Goal: Use online tool/utility: Use online tool/utility

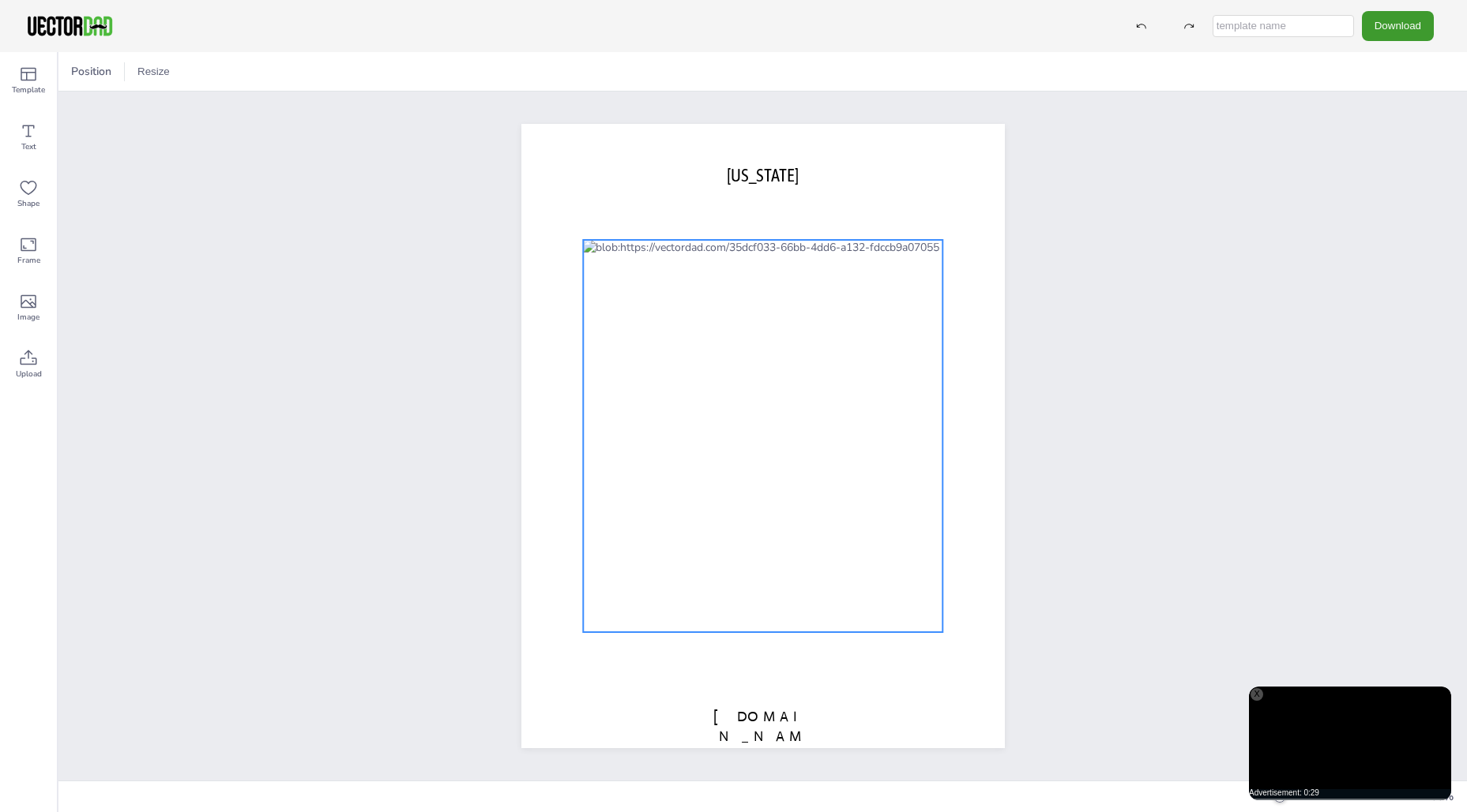
click at [847, 373] on div at bounding box center [762, 435] width 360 height 393
click at [608, 292] on div at bounding box center [762, 435] width 360 height 393
click at [81, 81] on div at bounding box center [77, 71] width 25 height 25
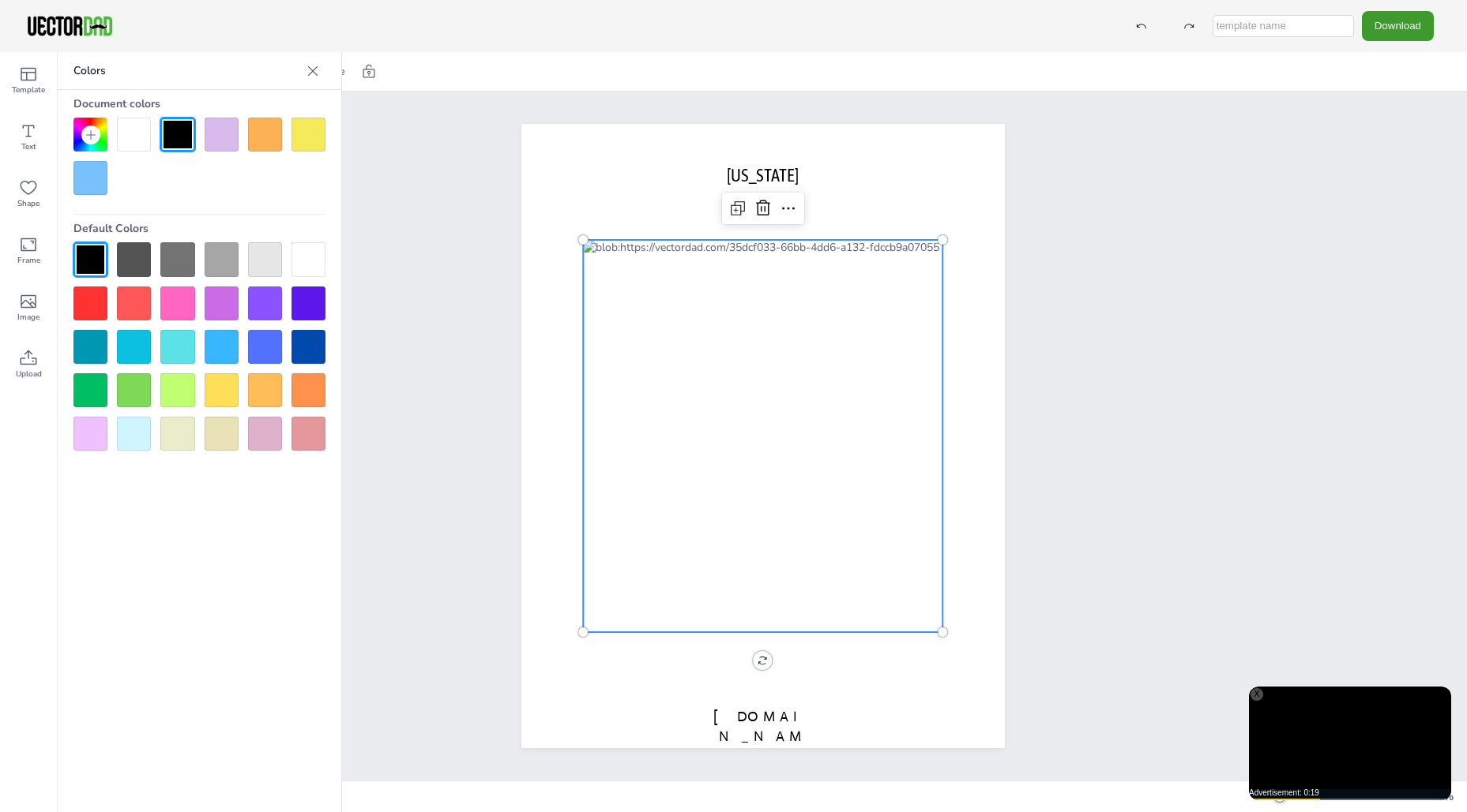
click at [133, 355] on div at bounding box center [134, 347] width 34 height 34
click at [609, 285] on div at bounding box center [762, 435] width 360 height 393
click at [787, 213] on icon at bounding box center [787, 208] width 19 height 19
click at [1101, 211] on div "[DOMAIN_NAME] [US_STATE] Copy Ctrl+C Paste Ctrl+V Duplicate Ctrl+D Delete Delet…" at bounding box center [761, 436] width 1408 height 689
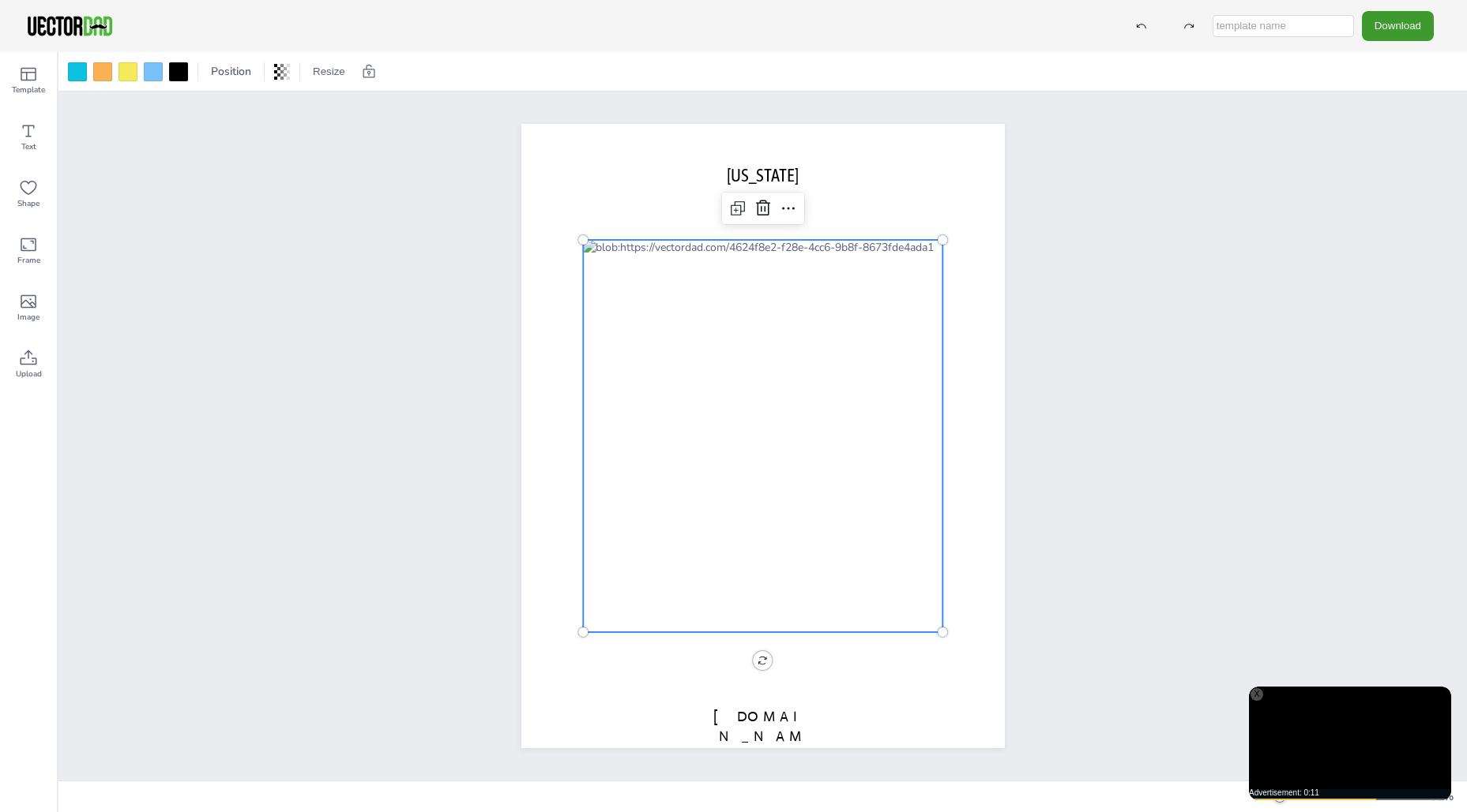
click at [840, 315] on div at bounding box center [762, 435] width 360 height 393
click at [27, 81] on icon at bounding box center [29, 74] width 16 height 13
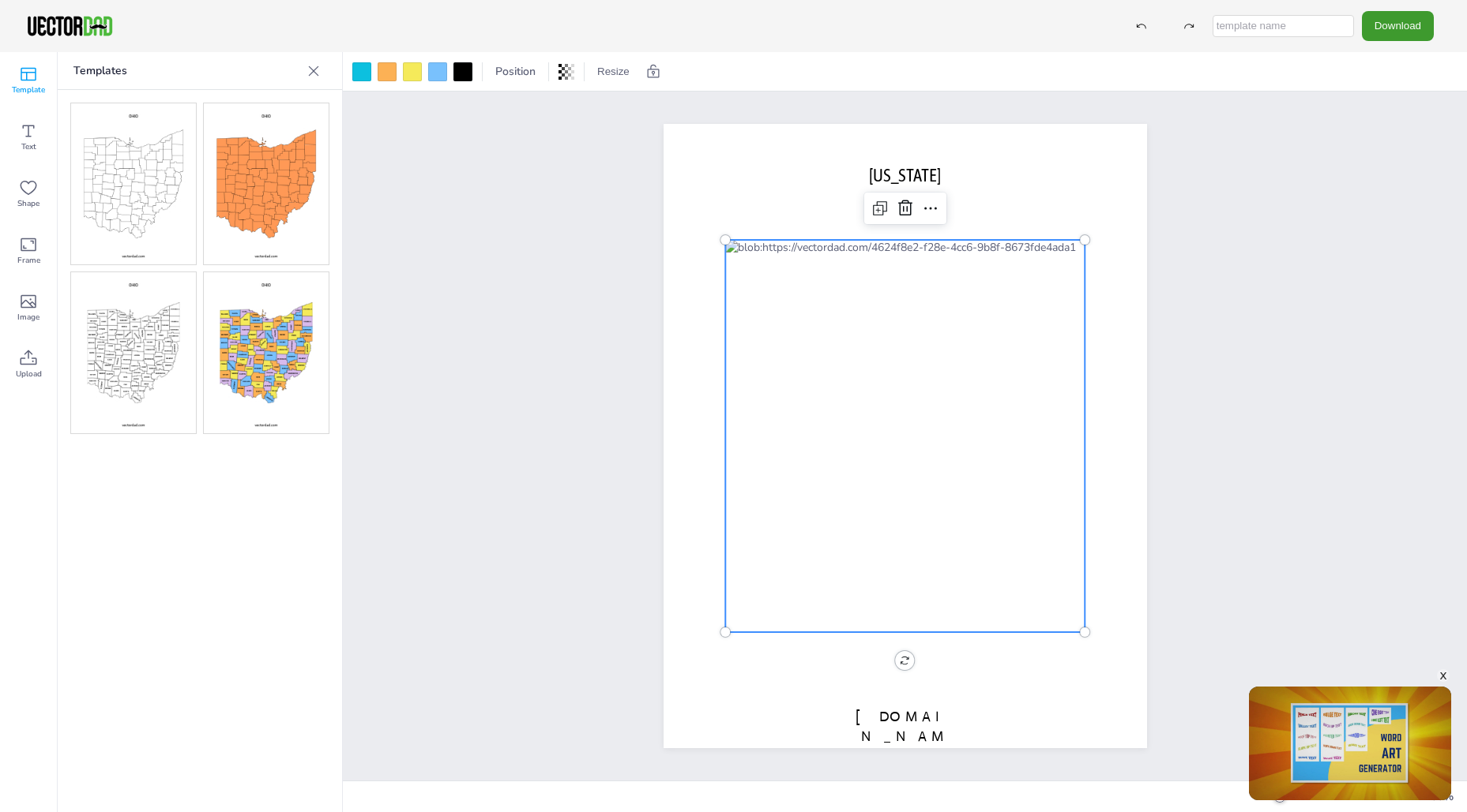
click at [160, 377] on img at bounding box center [133, 353] width 125 height 161
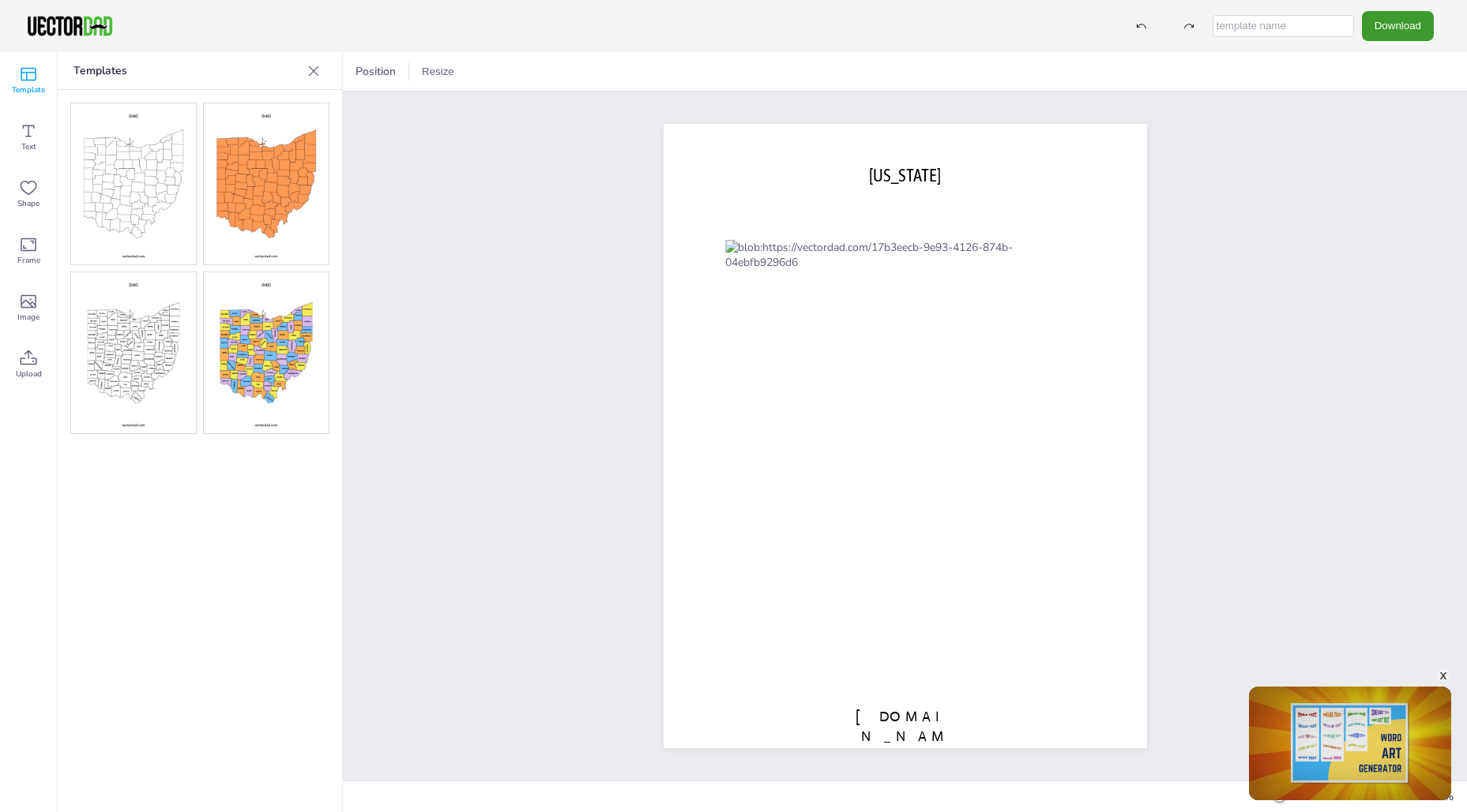
click at [317, 66] on icon at bounding box center [314, 71] width 16 height 16
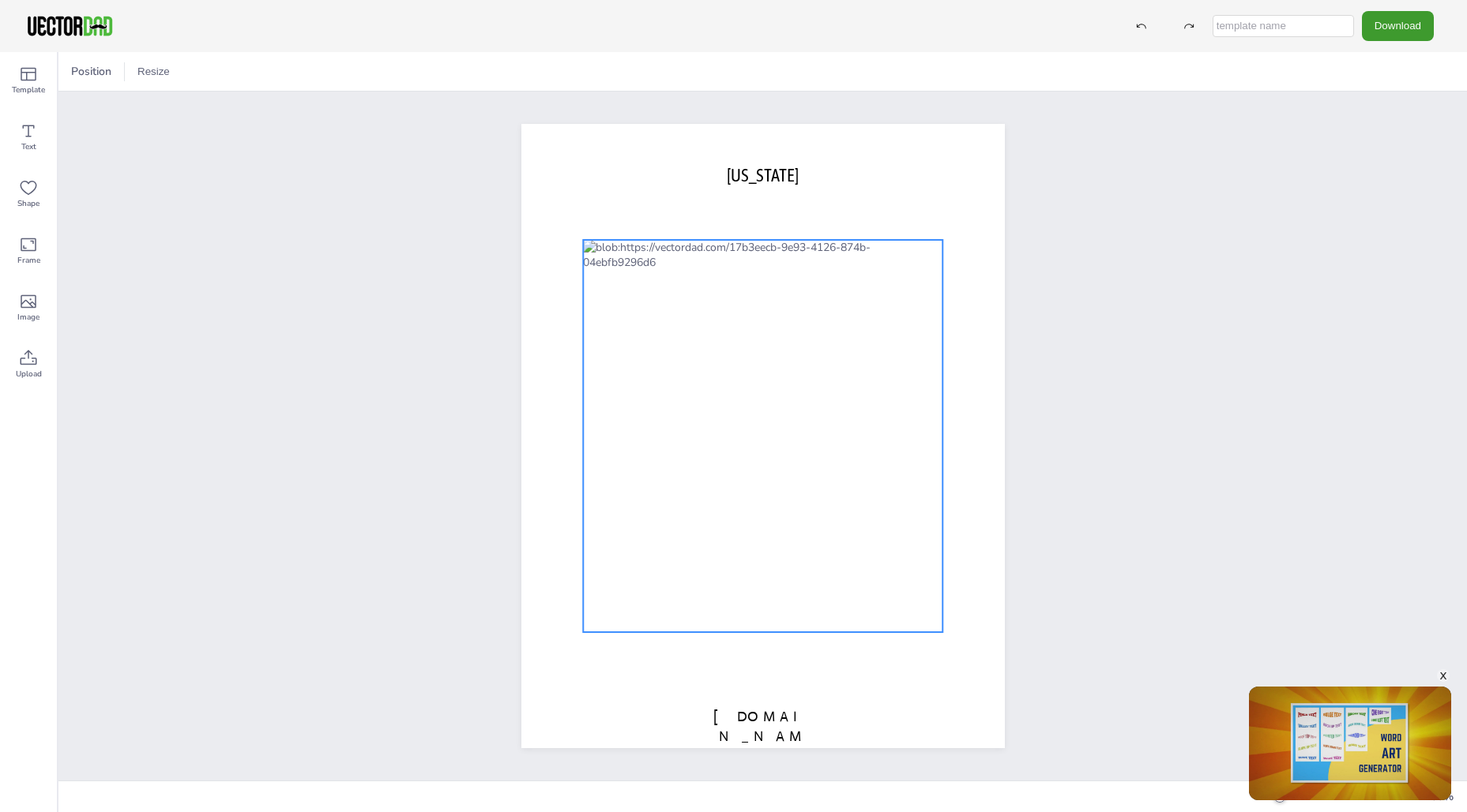
click at [758, 356] on div at bounding box center [762, 435] width 360 height 393
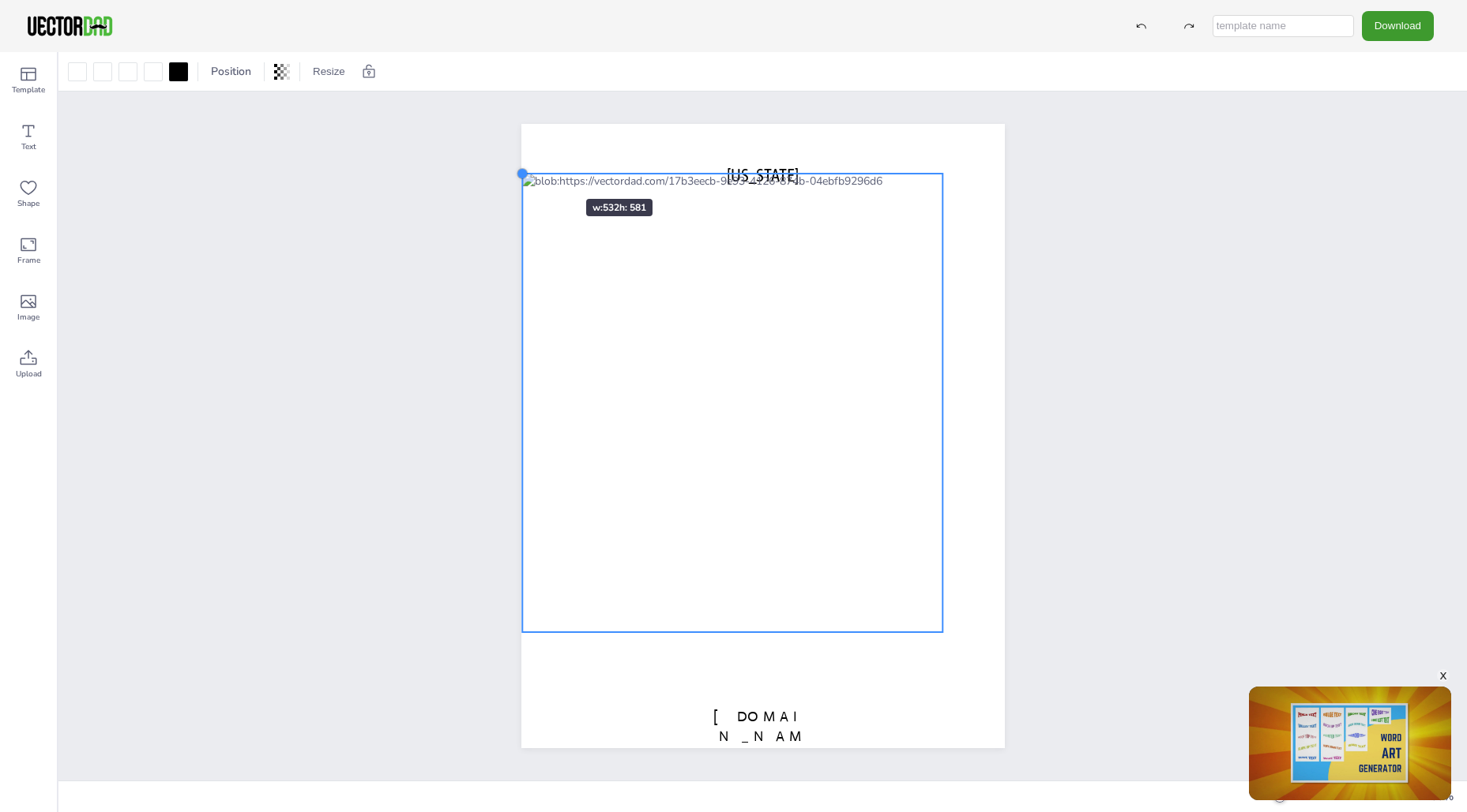
drag, startPoint x: 586, startPoint y: 237, endPoint x: 539, endPoint y: 171, distance: 81.0
click at [539, 171] on div "[DOMAIN_NAME] [US_STATE]" at bounding box center [763, 435] width 484 height 624
click at [774, 179] on div at bounding box center [732, 404] width 420 height 458
drag, startPoint x: 825, startPoint y: 217, endPoint x: 843, endPoint y: 252, distance: 39.4
click at [843, 252] on div at bounding box center [732, 404] width 420 height 458
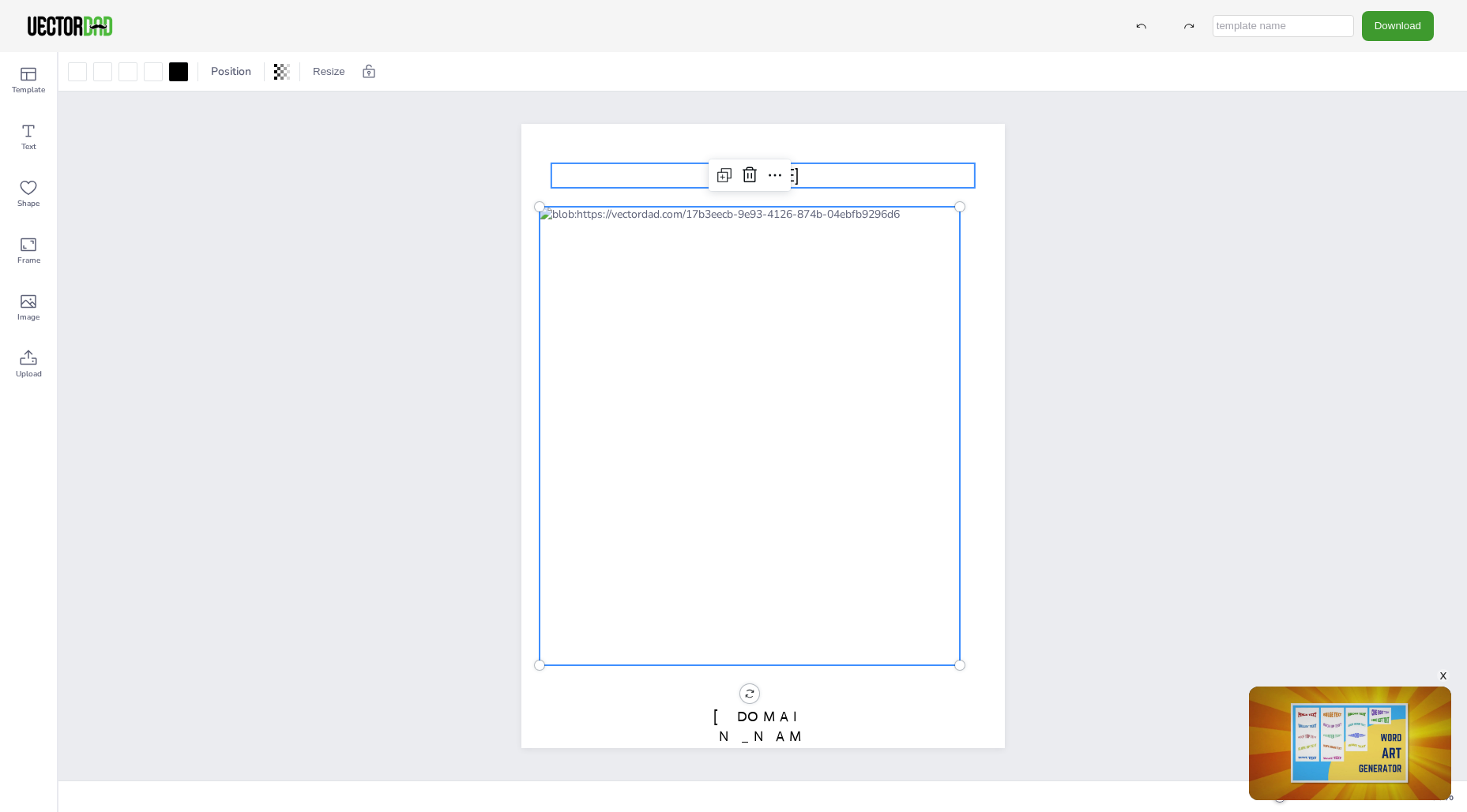
click at [865, 179] on p "[US_STATE]" at bounding box center [762, 176] width 424 height 24
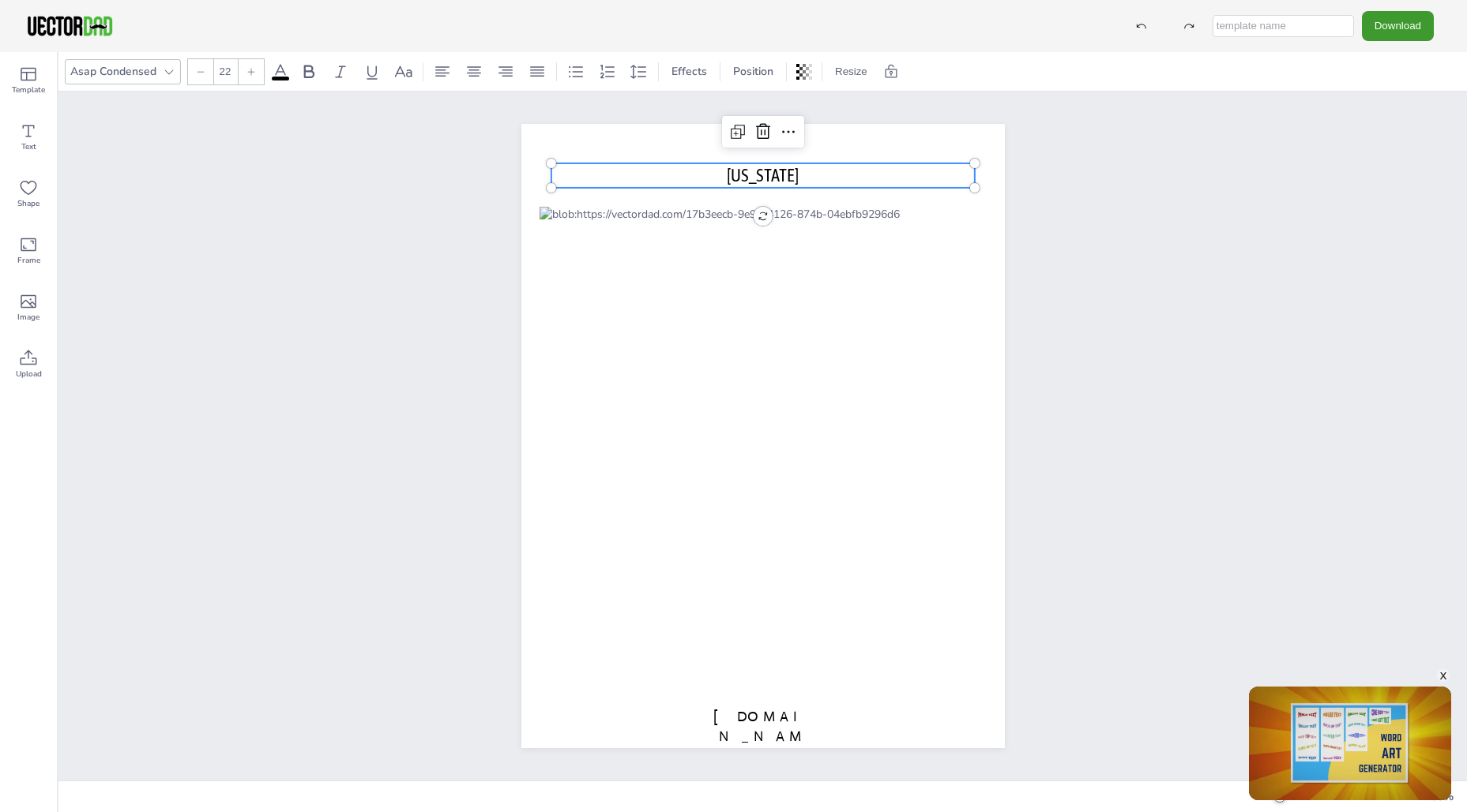
click at [794, 175] on p "[US_STATE]" at bounding box center [762, 176] width 424 height 24
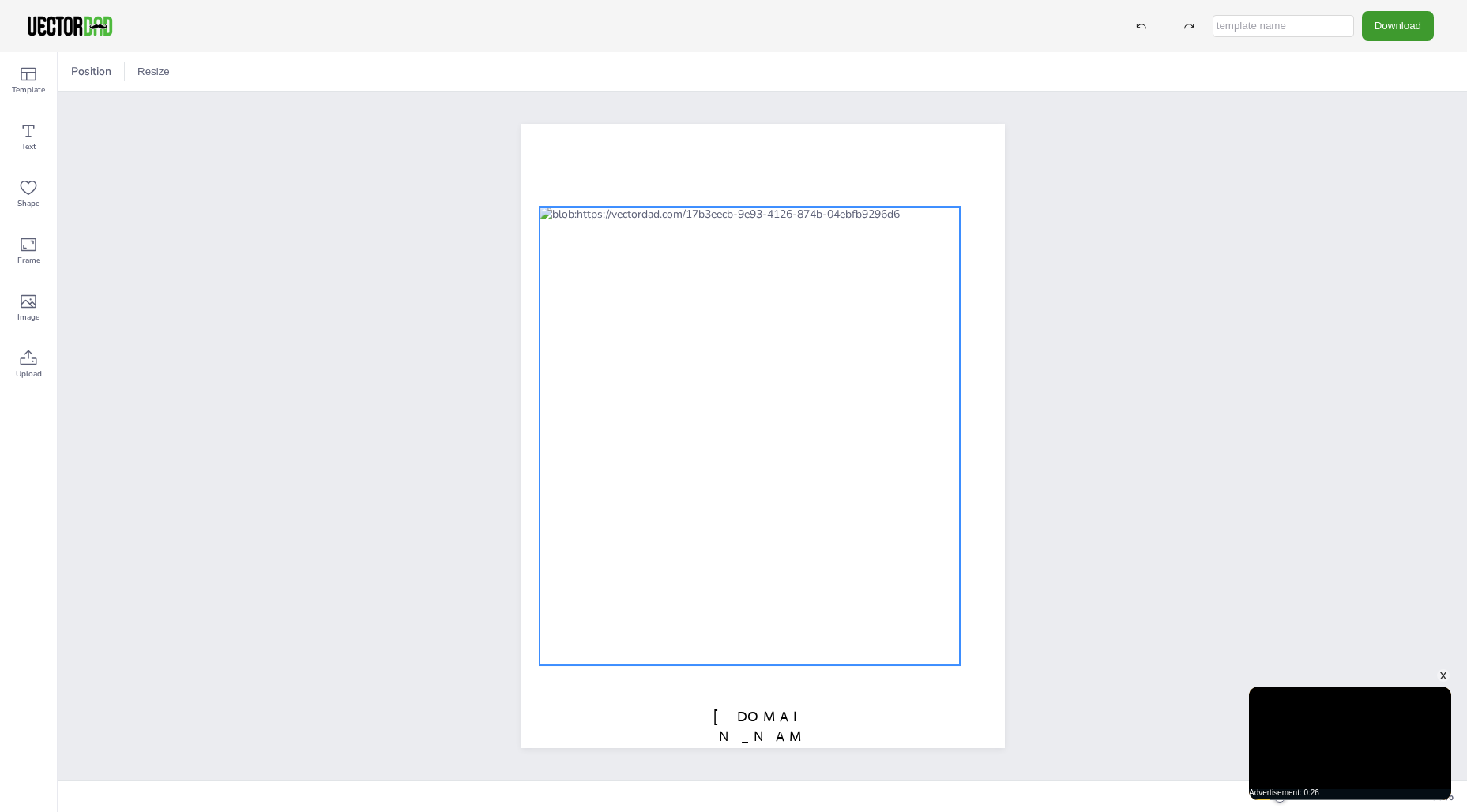
click at [875, 296] on div at bounding box center [749, 435] width 420 height 458
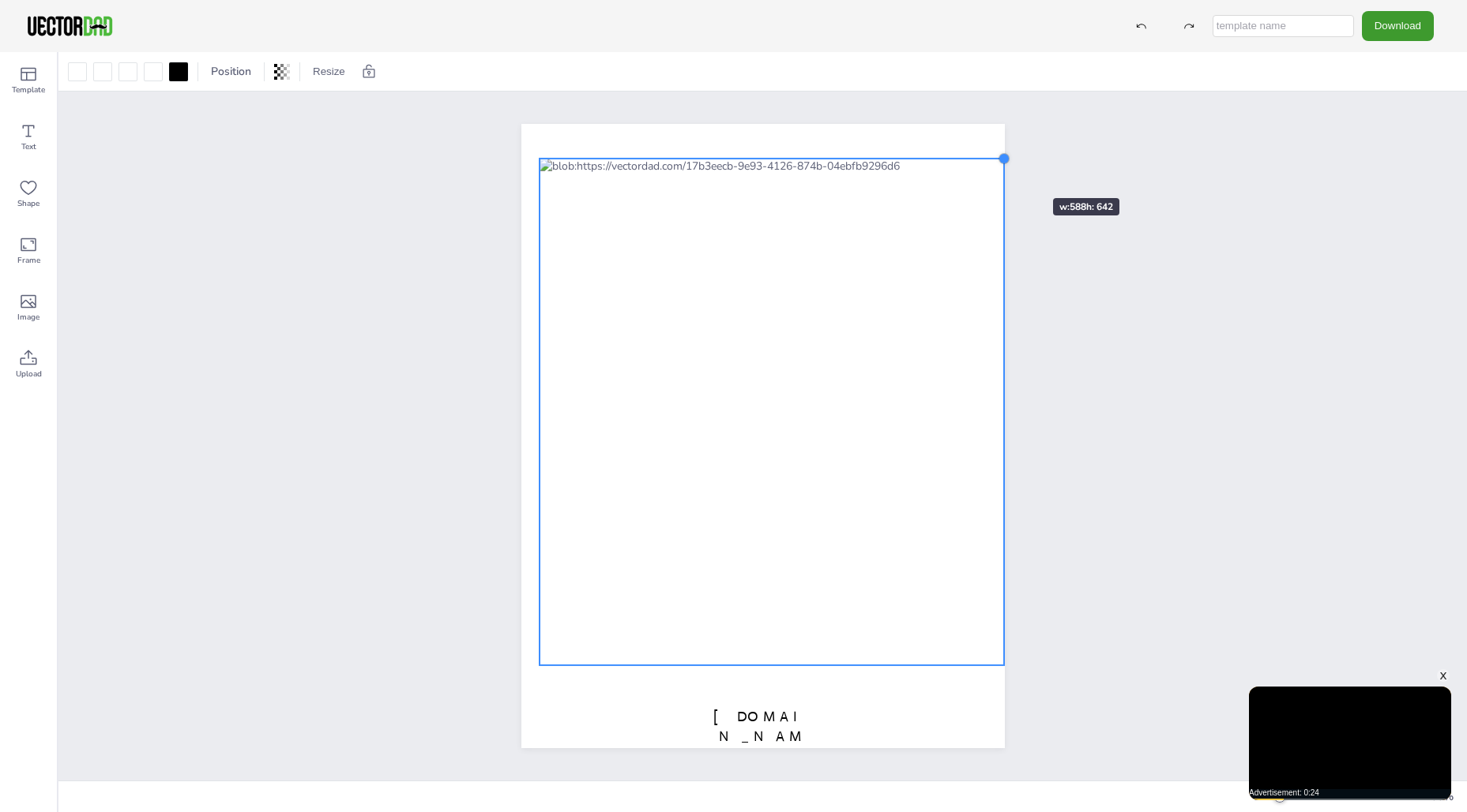
drag, startPoint x: 961, startPoint y: 209, endPoint x: 804, endPoint y: 195, distance: 157.6
click at [1003, 170] on div "[DOMAIN_NAME]" at bounding box center [763, 435] width 484 height 624
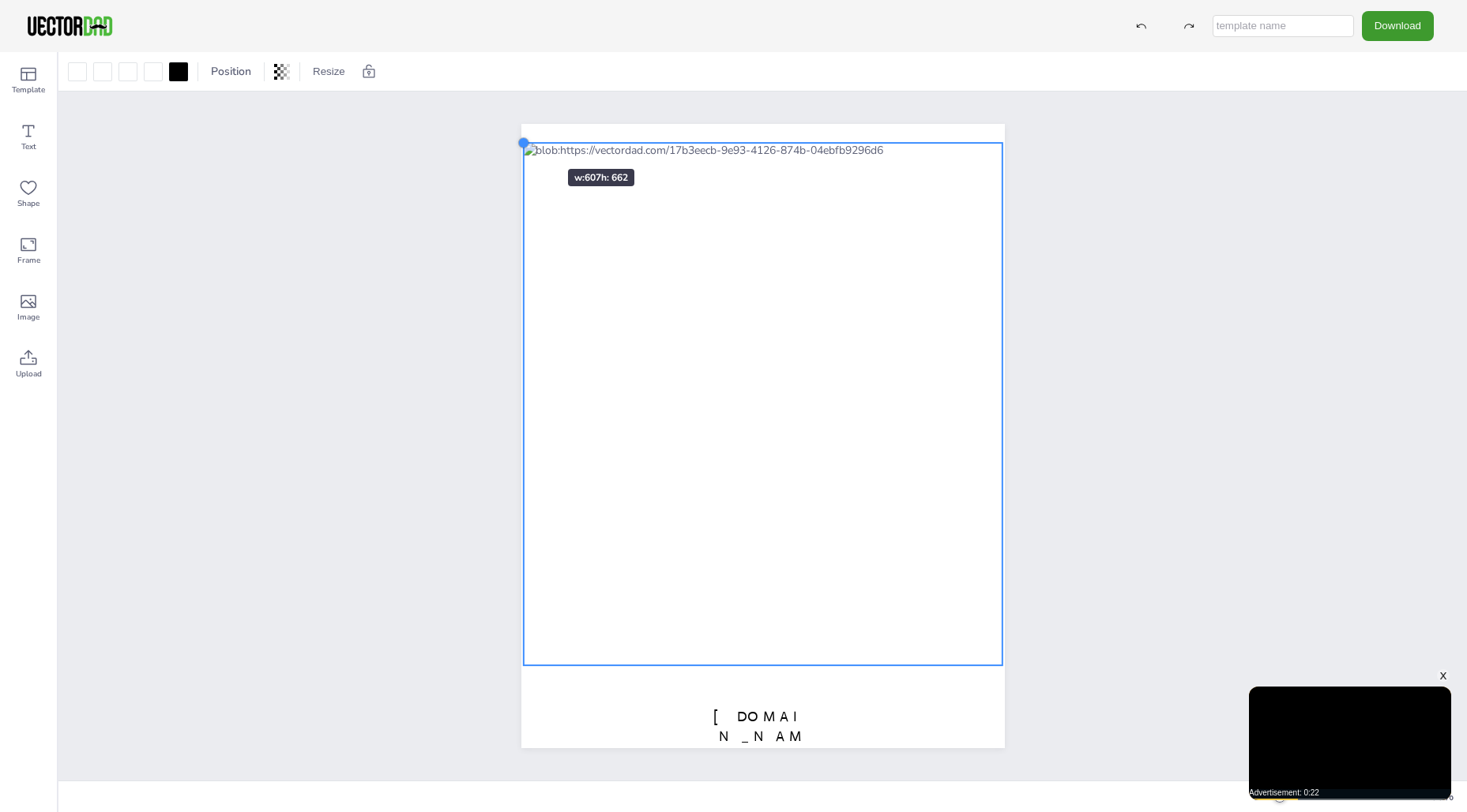
drag, startPoint x: 537, startPoint y: 158, endPoint x: 521, endPoint y: 140, distance: 24.1
click at [521, 140] on div at bounding box center [523, 143] width 13 height 13
click at [776, 718] on span "[DOMAIN_NAME]" at bounding box center [762, 736] width 98 height 57
drag, startPoint x: 815, startPoint y: 624, endPoint x: 807, endPoint y: 620, distance: 8.9
click at [809, 621] on div at bounding box center [761, 404] width 480 height 523
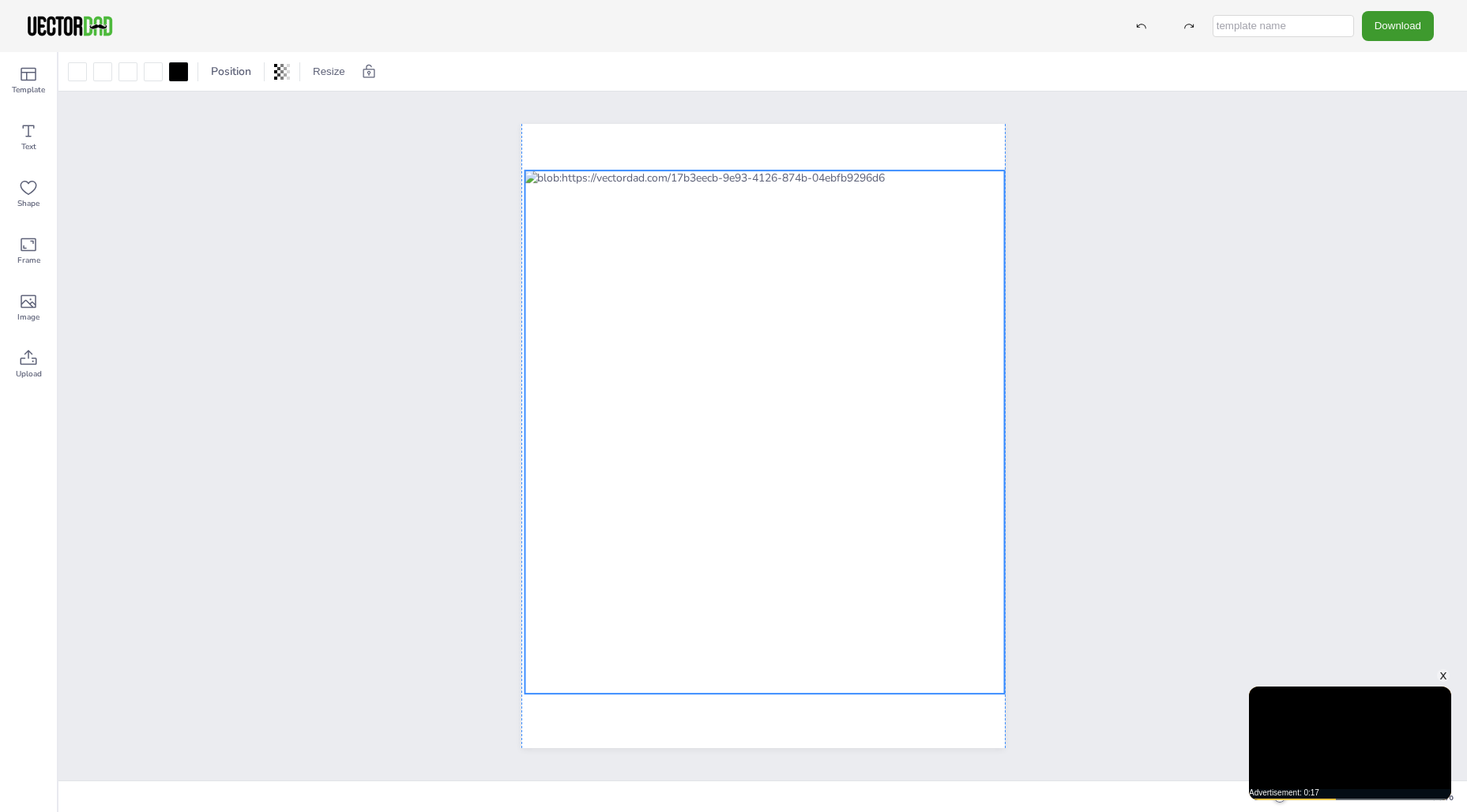
drag, startPoint x: 848, startPoint y: 579, endPoint x: 855, endPoint y: 611, distance: 32.8
click at [855, 611] on div at bounding box center [764, 432] width 480 height 523
click at [1209, 507] on div at bounding box center [761, 436] width 1408 height 689
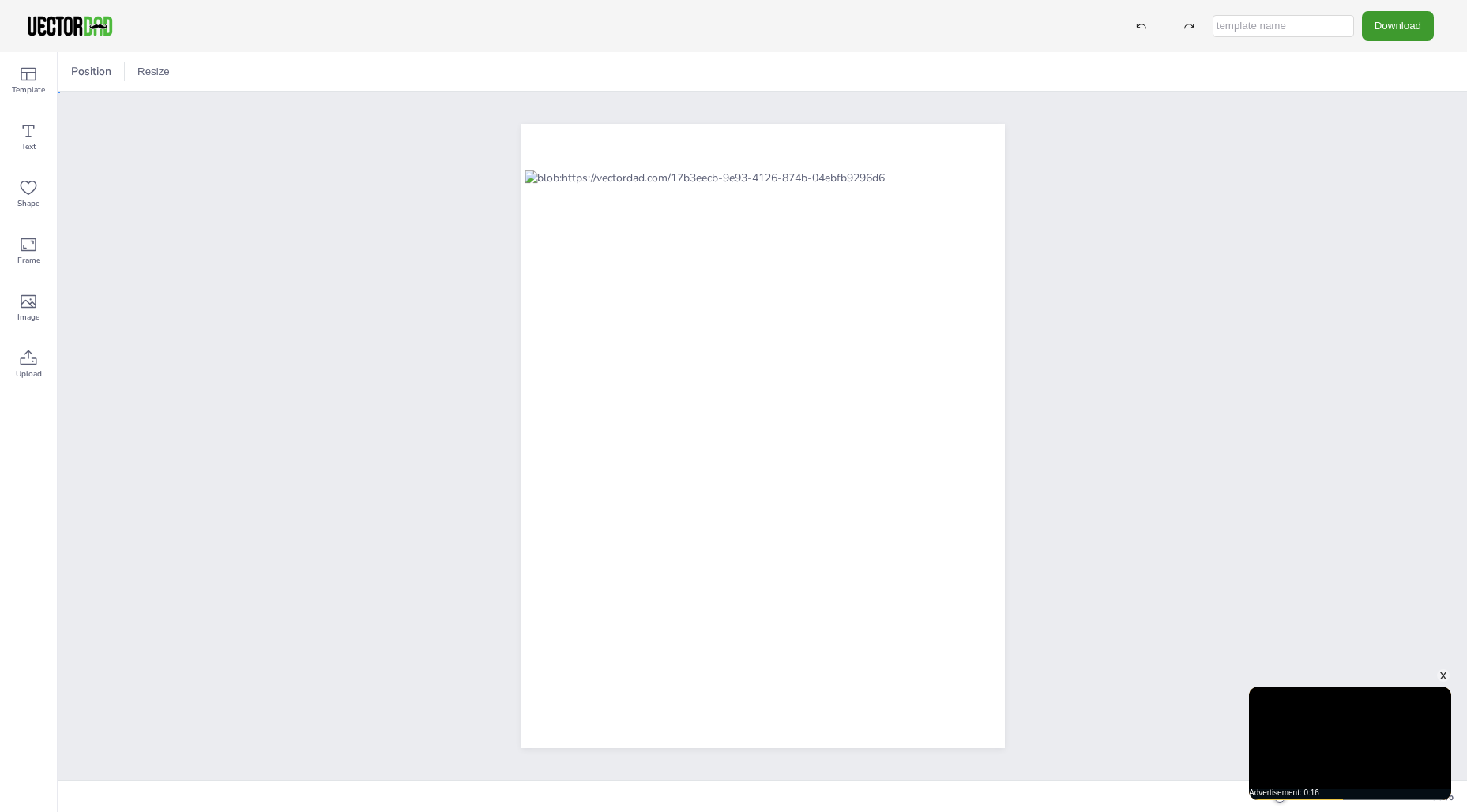
click at [514, 245] on div at bounding box center [762, 435] width 531 height 624
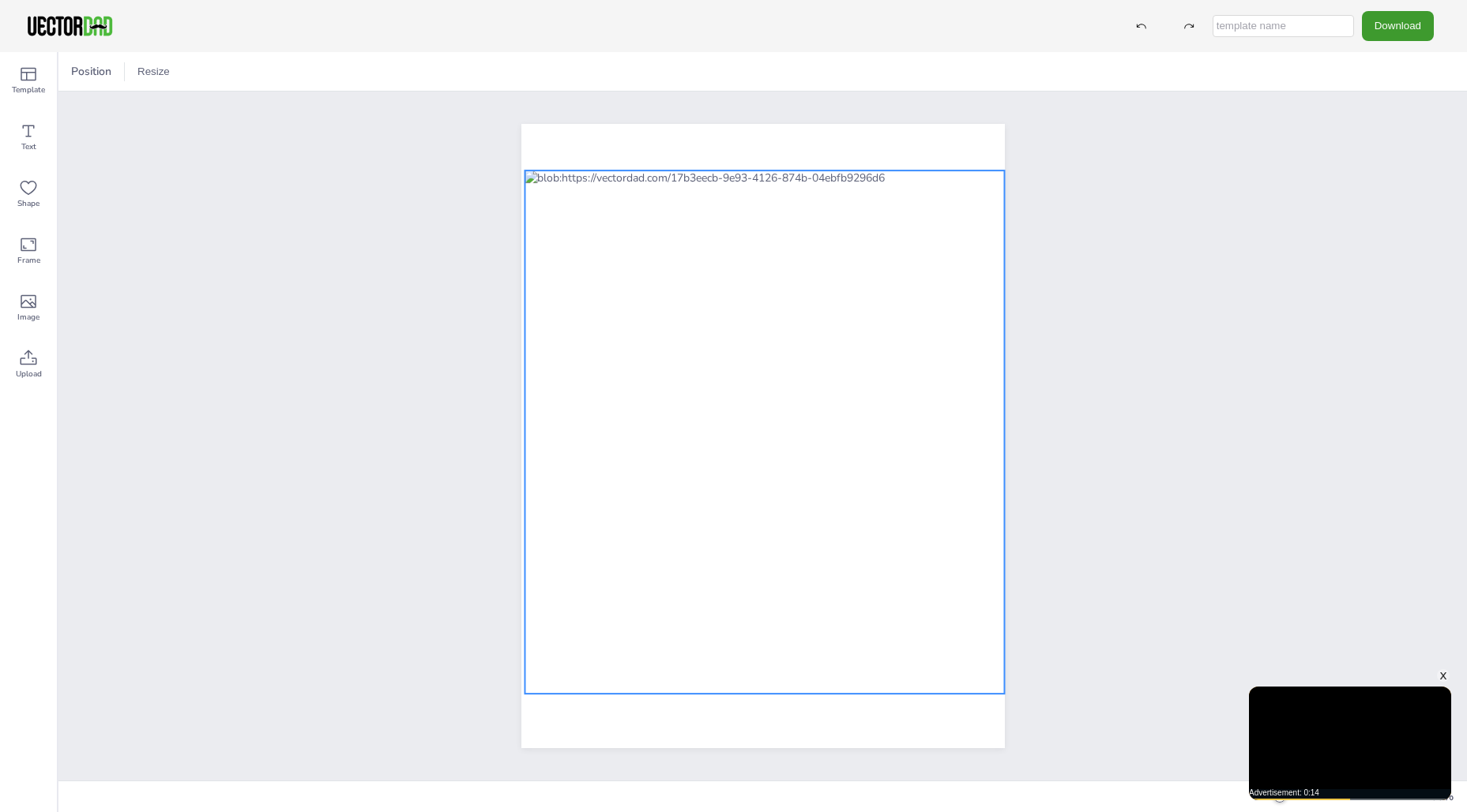
click at [630, 269] on div at bounding box center [764, 432] width 480 height 523
